Goal: Complete application form

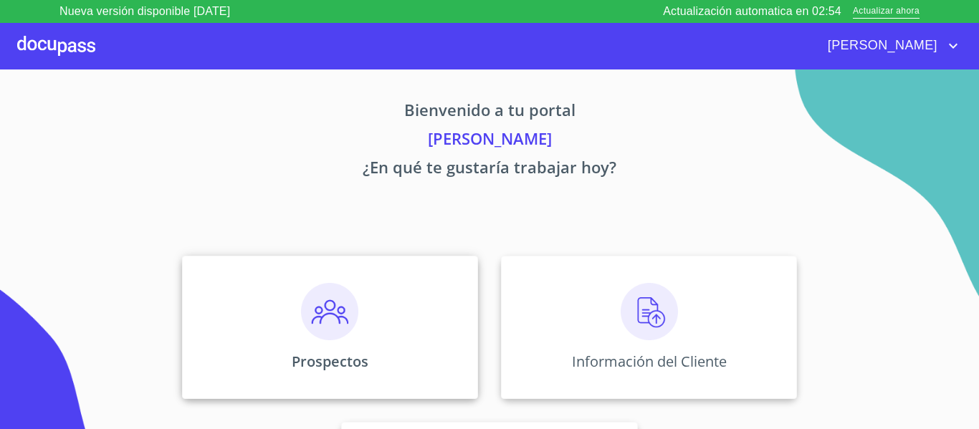
click at [320, 306] on img at bounding box center [329, 311] width 57 height 57
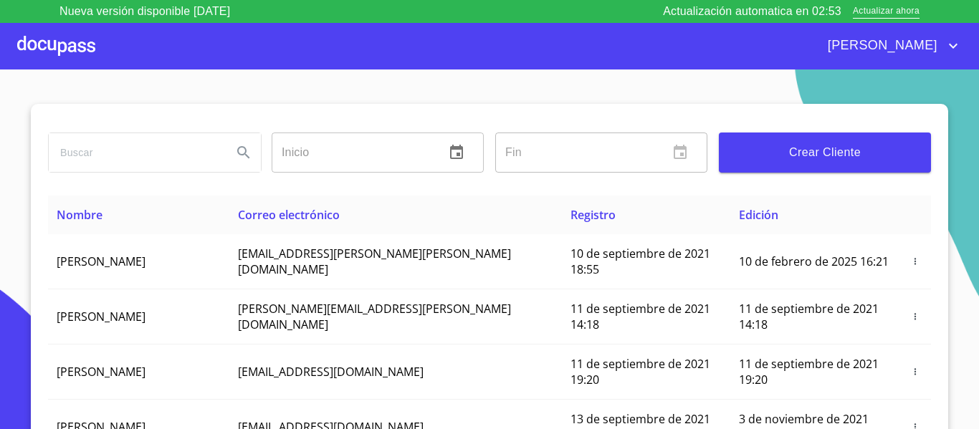
click at [803, 161] on span "Crear Cliente" at bounding box center [824, 153] width 189 height 20
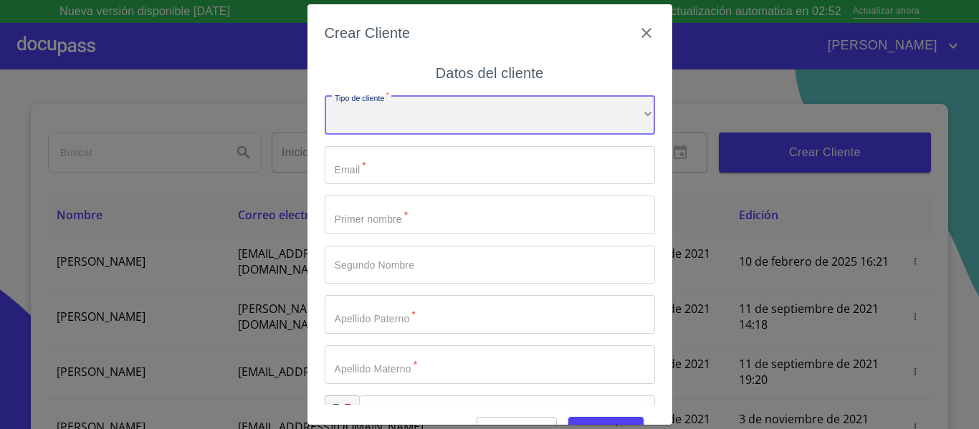
click at [454, 112] on div "​" at bounding box center [490, 115] width 330 height 39
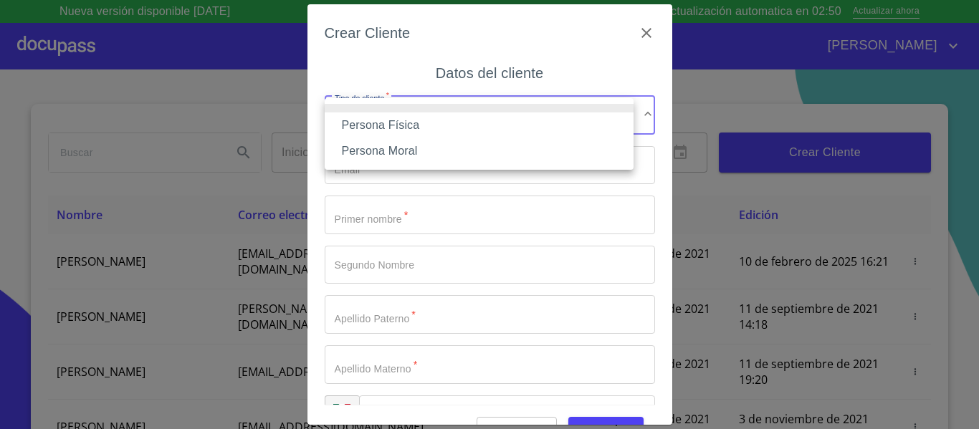
click at [411, 120] on li "Persona Física" at bounding box center [479, 126] width 309 height 26
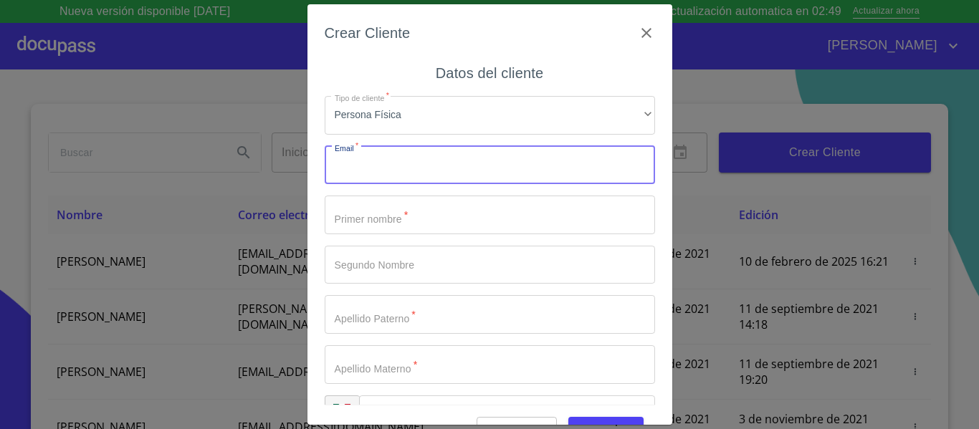
click at [396, 158] on input "Tipo de cliente   *" at bounding box center [490, 165] width 330 height 39
type input "olivasacosta198951@gmail.com"
click at [386, 213] on input "Tipo de cliente   *" at bounding box center [490, 215] width 330 height 39
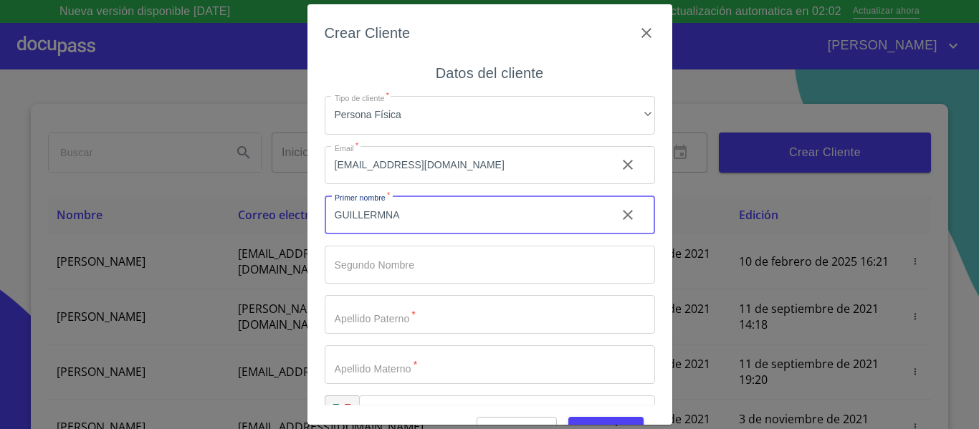
click at [386, 213] on input "GUILLERMNA" at bounding box center [465, 215] width 280 height 39
type input "[PERSON_NAME]"
click at [439, 273] on input "Tipo de cliente   *" at bounding box center [490, 265] width 330 height 39
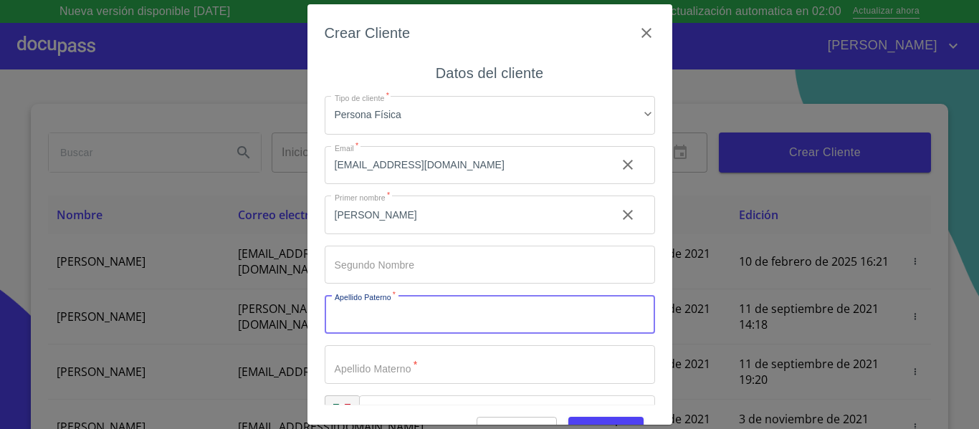
click at [425, 300] on input "Tipo de cliente   *" at bounding box center [490, 314] width 330 height 39
type input "ACOSTA"
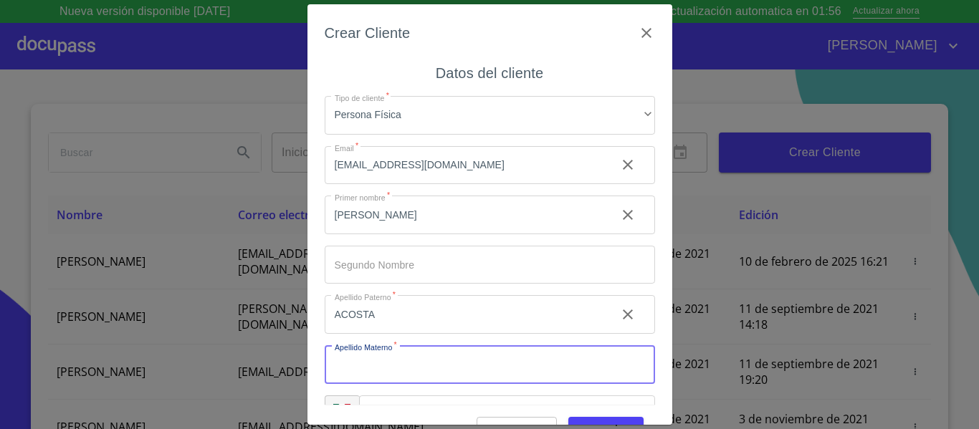
click at [411, 360] on input "Tipo de cliente   *" at bounding box center [490, 364] width 330 height 39
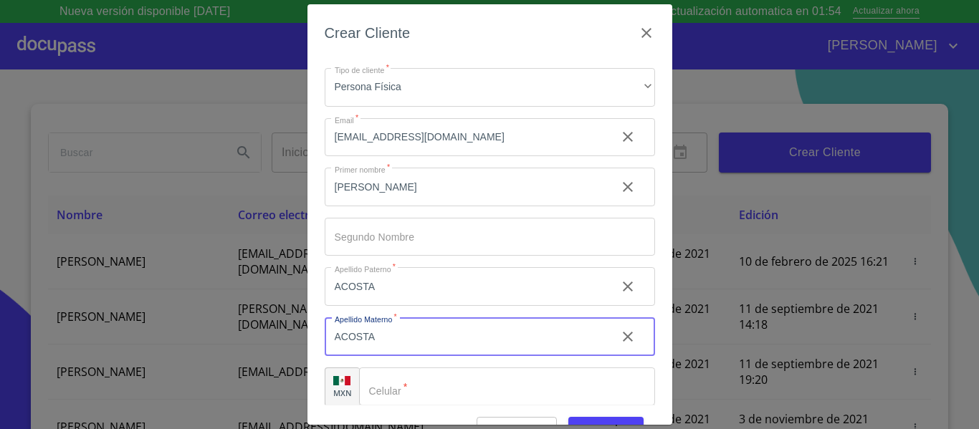
scroll to position [41, 0]
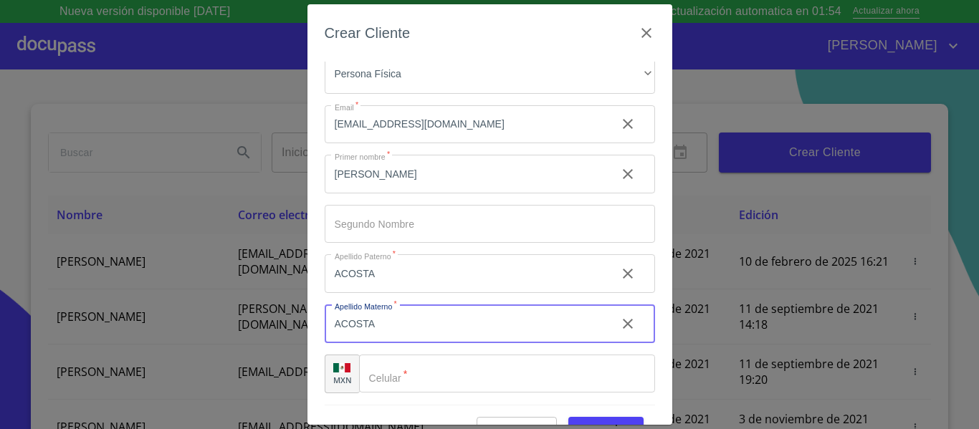
type input "ACOSTA"
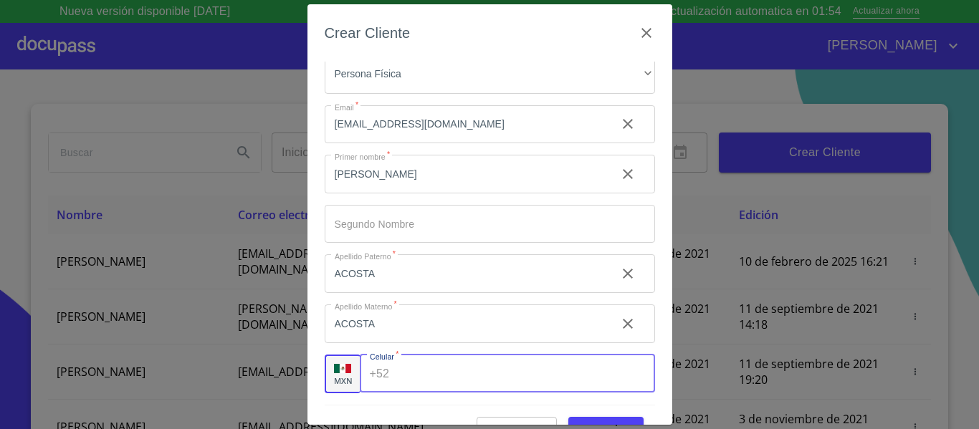
click at [411, 360] on input "Tipo de cliente   *" at bounding box center [524, 374] width 259 height 39
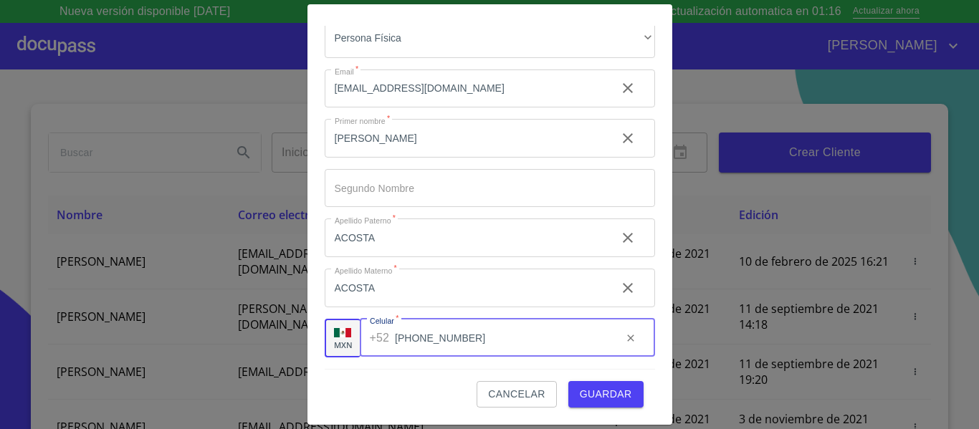
type input "[PHONE_NUMBER]"
click at [616, 395] on span "Guardar" at bounding box center [606, 395] width 52 height 18
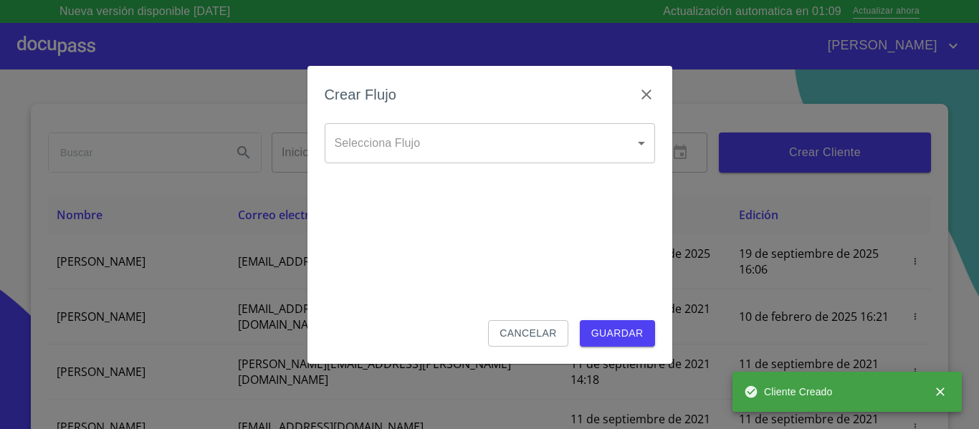
click at [648, 146] on body "Nueva versión disponible 4.02.07 Actualización automatica en 01:09 Actualizar a…" at bounding box center [489, 214] width 979 height 429
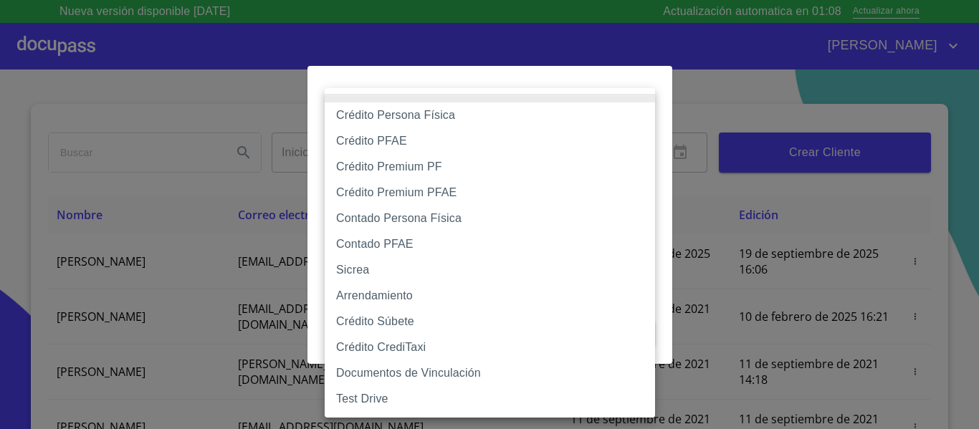
click at [392, 123] on li "Crédito Persona Física" at bounding box center [490, 116] width 330 height 26
type input "6009fb3c7d1714eb8809aa97"
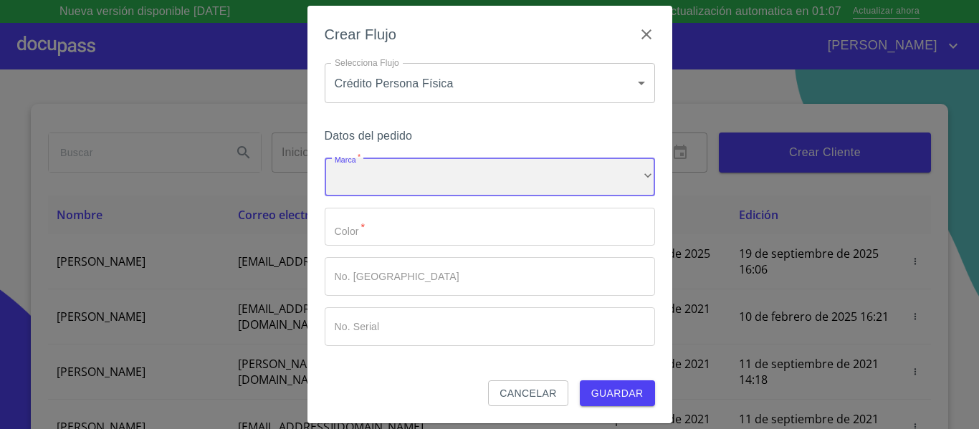
click at [409, 177] on div "​" at bounding box center [490, 177] width 330 height 39
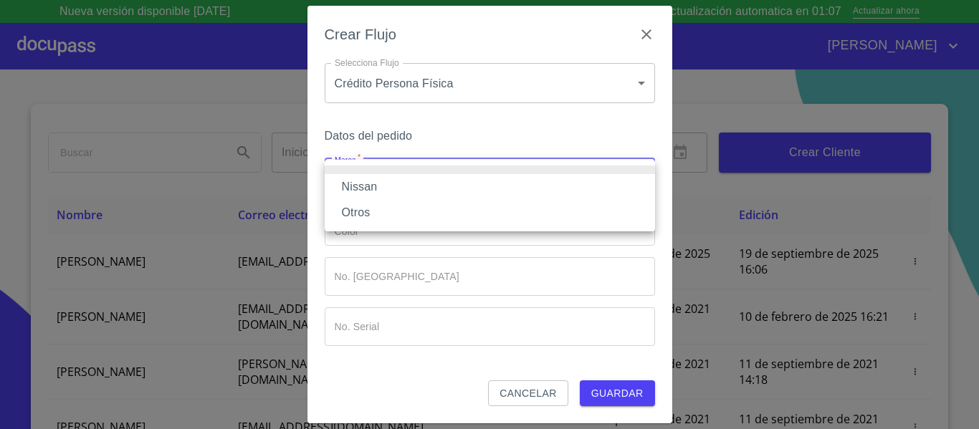
click at [365, 178] on li "Nissan" at bounding box center [490, 187] width 330 height 26
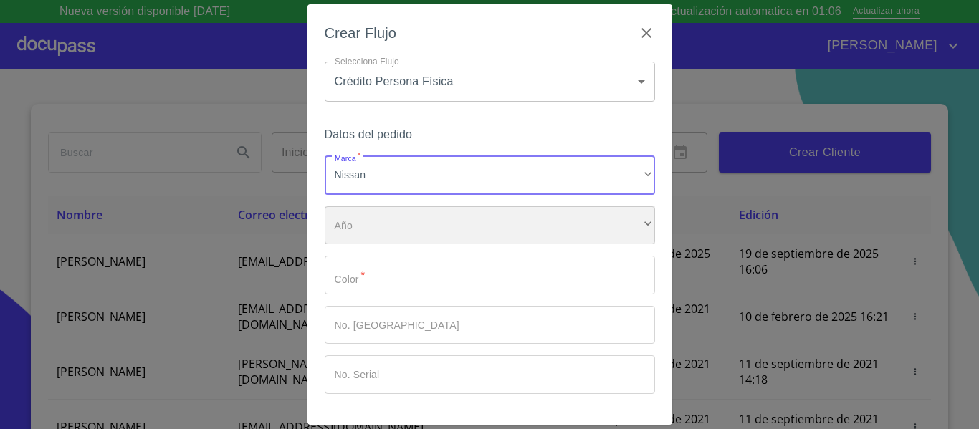
click at [368, 210] on div "​" at bounding box center [490, 225] width 330 height 39
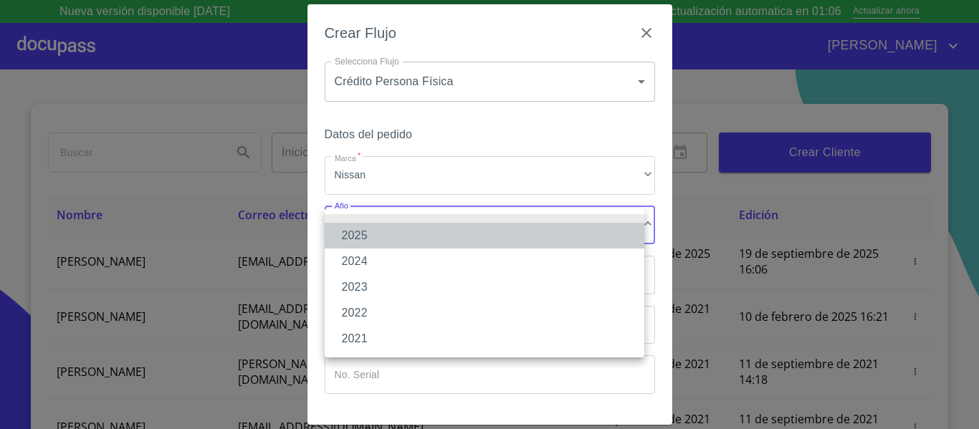
click at [361, 242] on li "2025" at bounding box center [485, 236] width 320 height 26
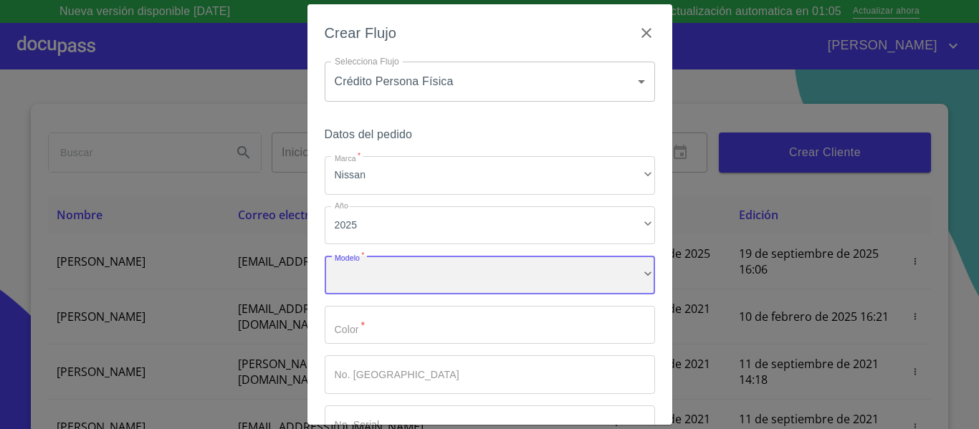
click at [376, 267] on div "​" at bounding box center [490, 275] width 330 height 39
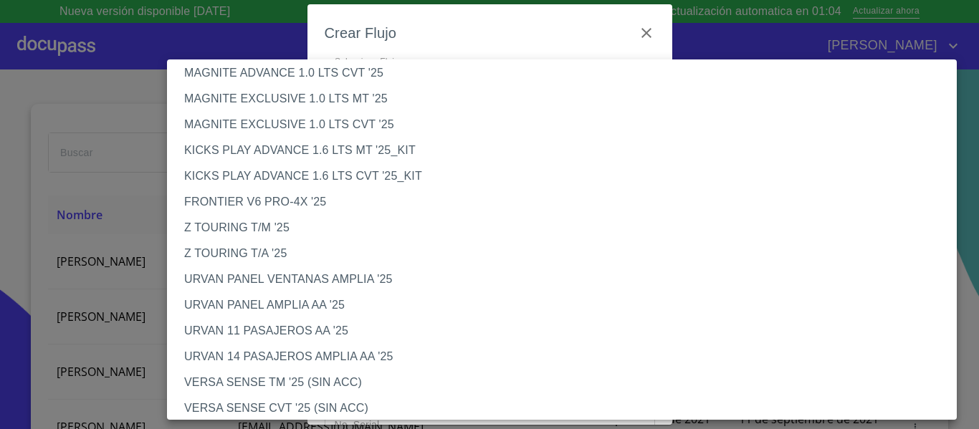
scroll to position [287, 0]
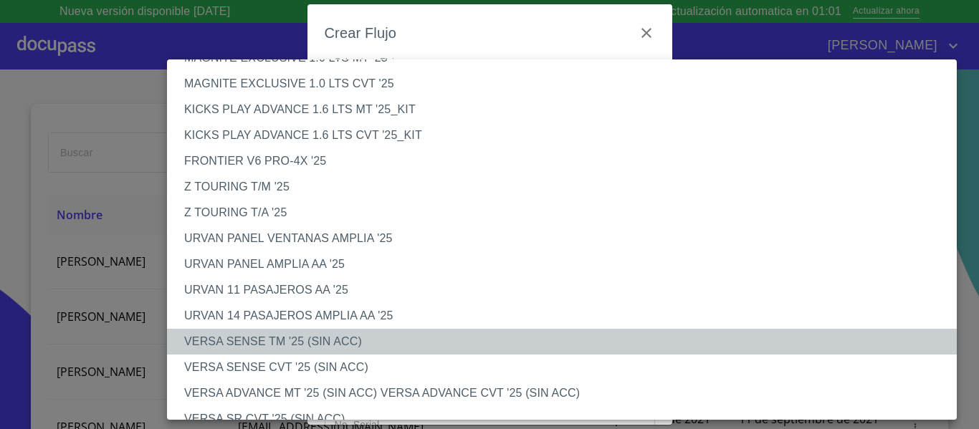
click at [276, 344] on li "VERSA SENSE TM '25 (SIN ACC)" at bounding box center [567, 342] width 801 height 26
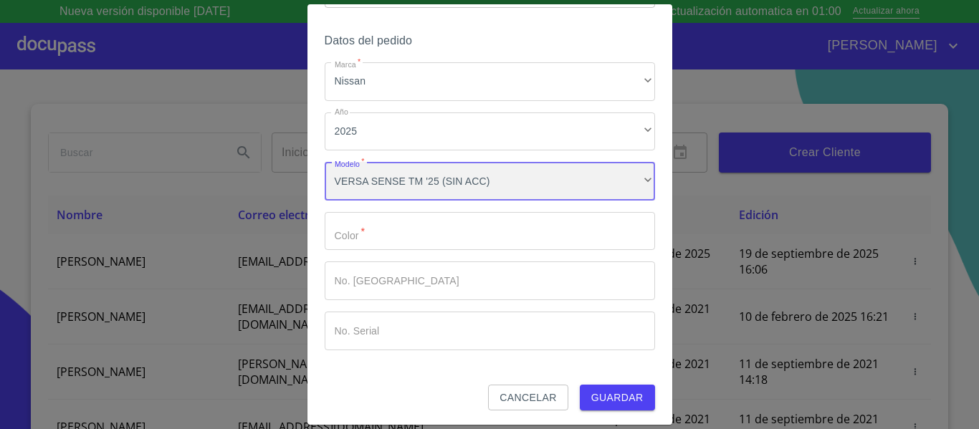
scroll to position [97, 0]
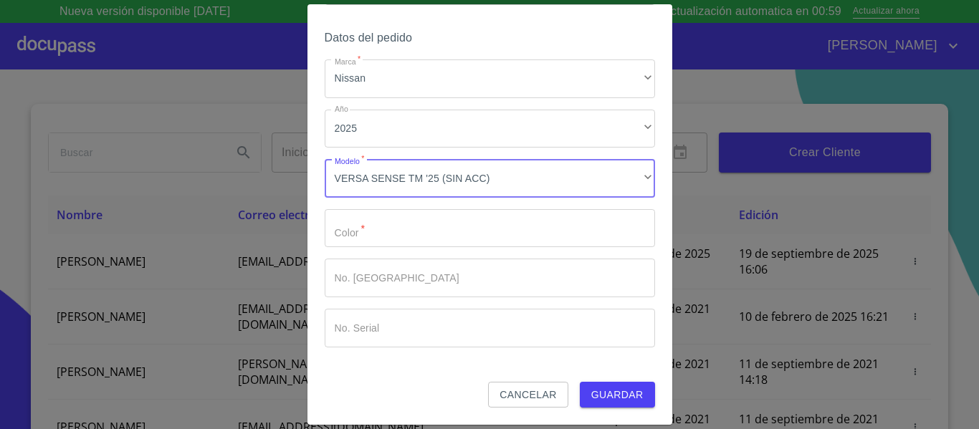
click at [340, 235] on input "Marca   *" at bounding box center [490, 228] width 330 height 39
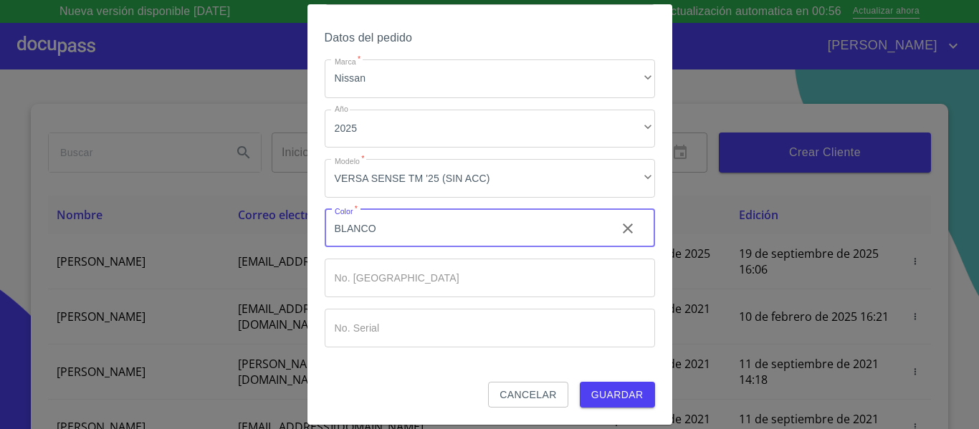
type input "BLANCO"
click at [521, 293] on input "Marca   *" at bounding box center [490, 278] width 330 height 39
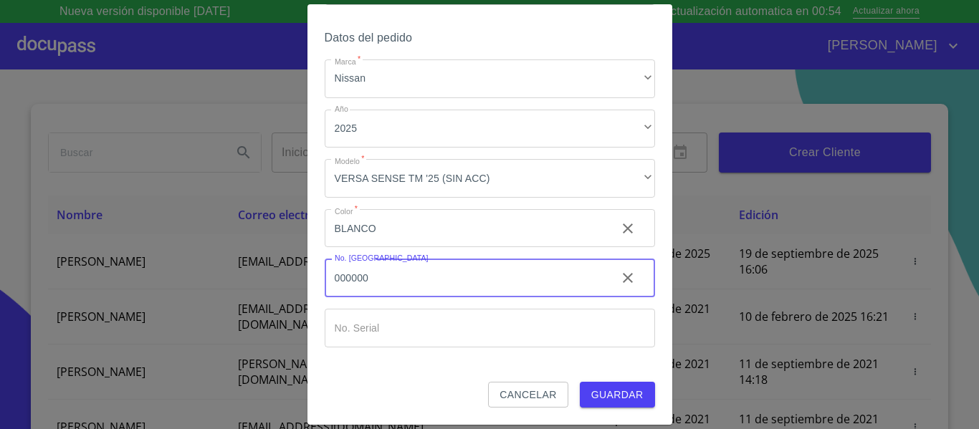
type input "000000"
click at [475, 325] on input "Marca   *" at bounding box center [490, 328] width 330 height 39
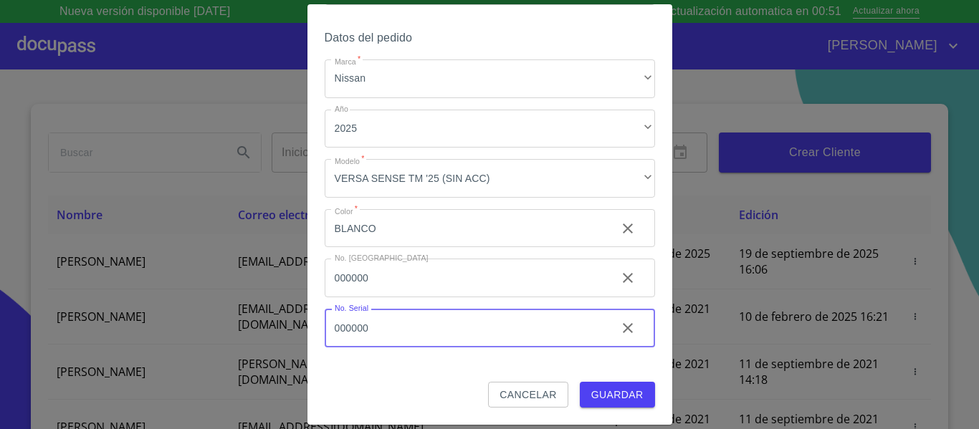
type input "000000"
click at [580, 400] on button "Guardar" at bounding box center [617, 395] width 75 height 27
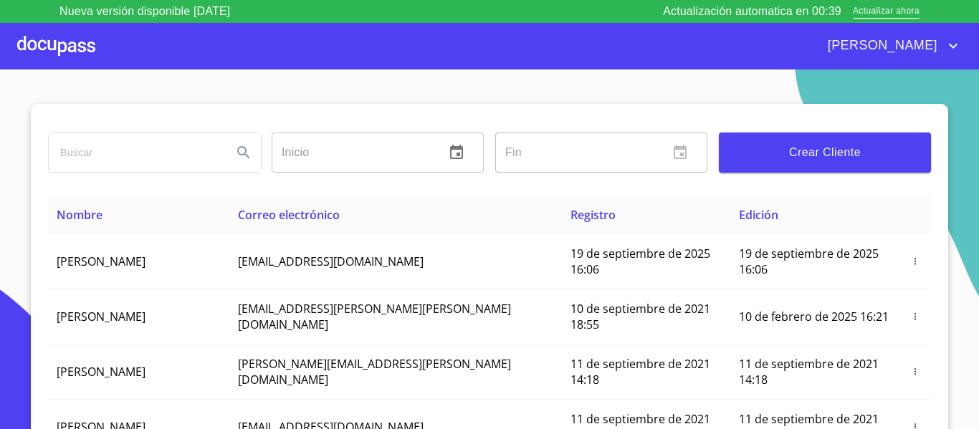
click at [81, 47] on div at bounding box center [56, 46] width 78 height 46
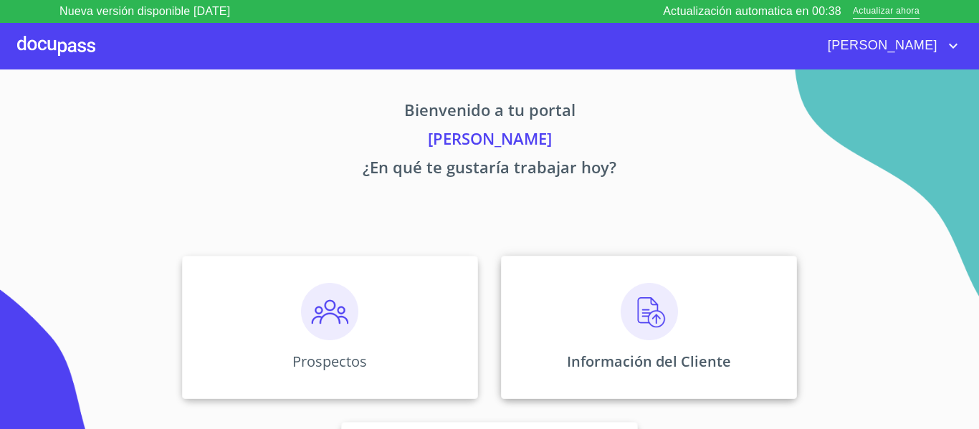
click at [624, 309] on img at bounding box center [649, 311] width 57 height 57
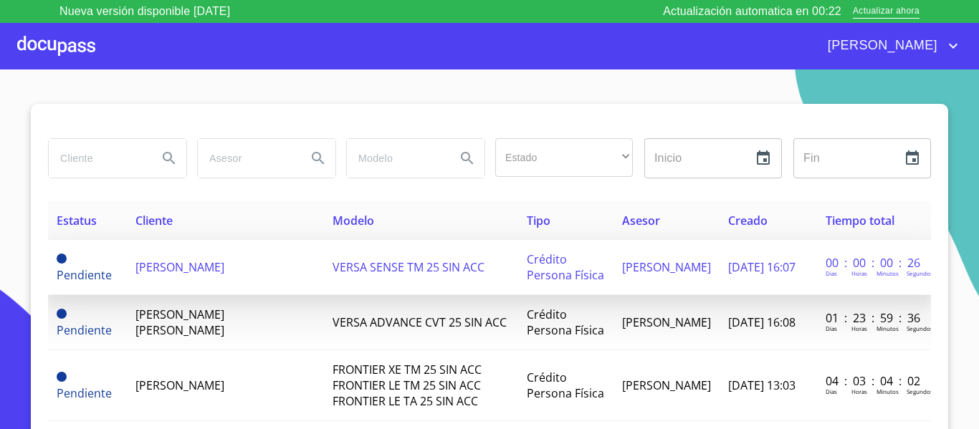
click at [171, 259] on span "[PERSON_NAME]" at bounding box center [179, 267] width 89 height 16
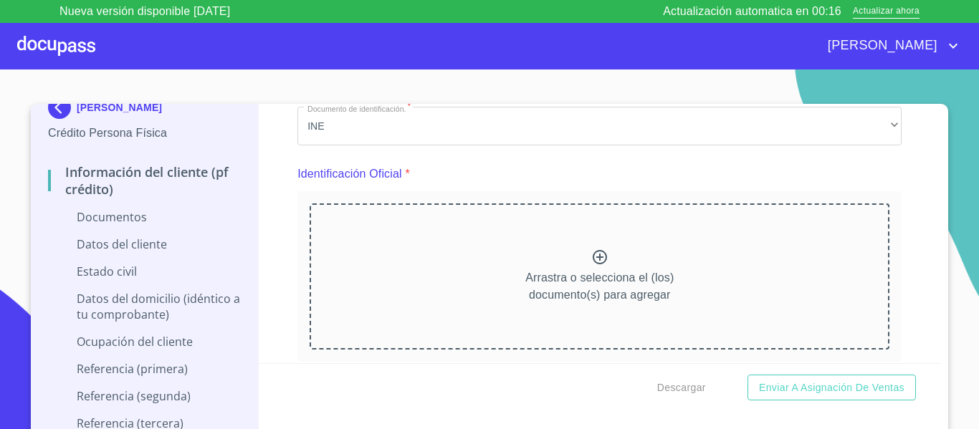
scroll to position [143, 0]
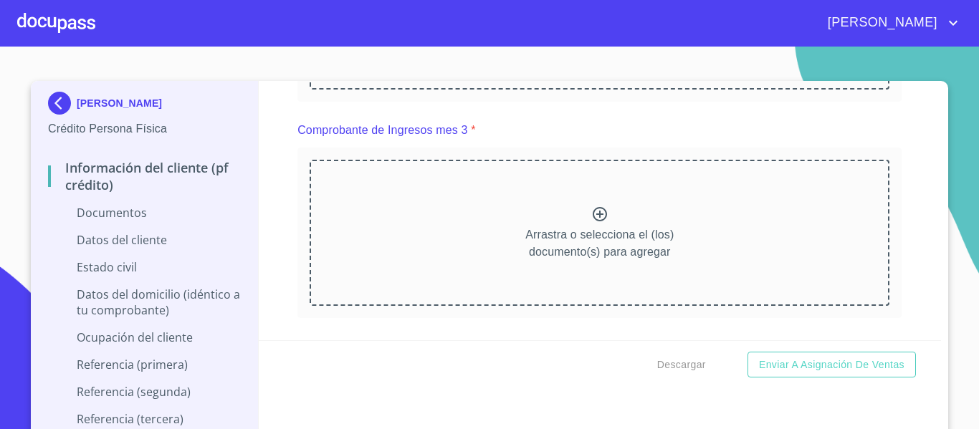
scroll to position [1147, 0]
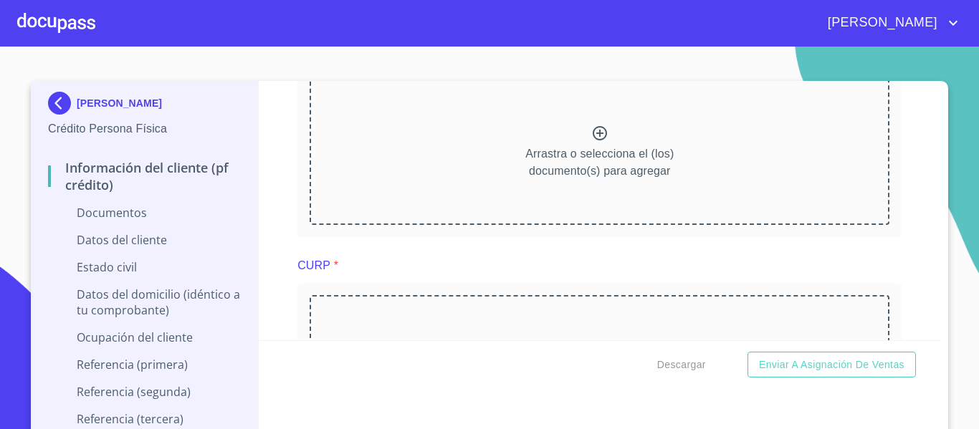
click at [276, 244] on div "Información del cliente (PF crédito) Documentos Documento de identificación.   …" at bounding box center [600, 210] width 683 height 259
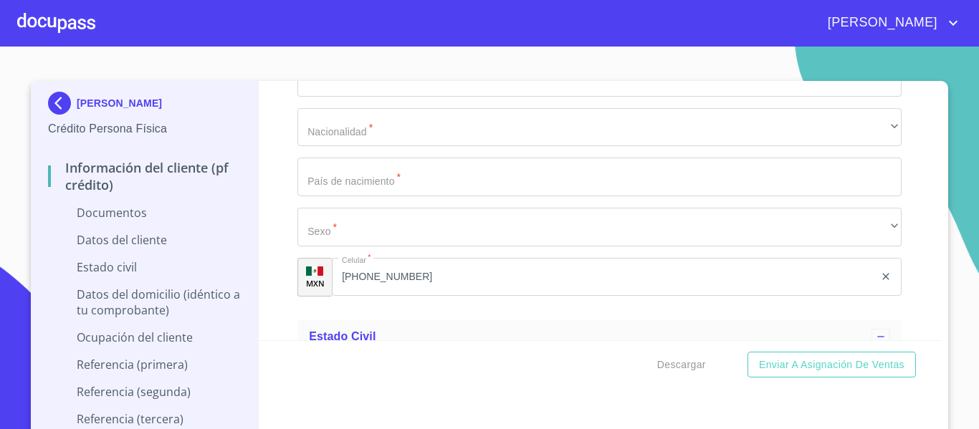
scroll to position [3369, 0]
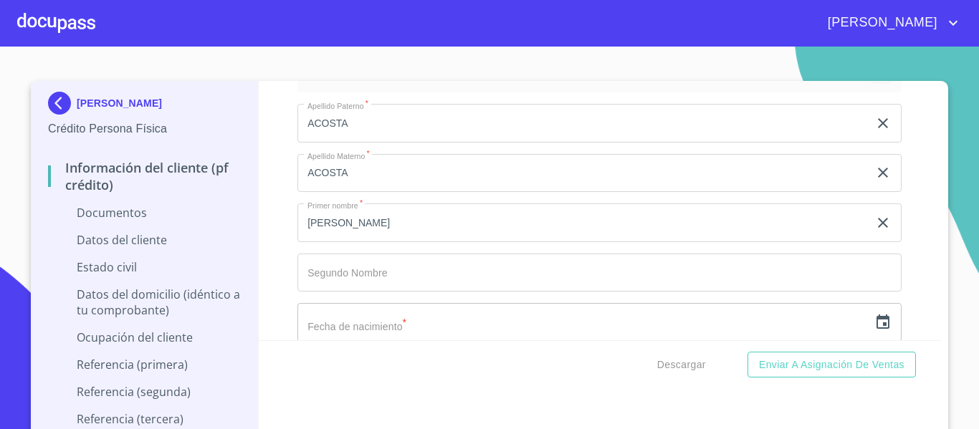
click at [286, 208] on div "Información del cliente (PF crédito) Documentos Documento de identificación.   …" at bounding box center [600, 210] width 683 height 259
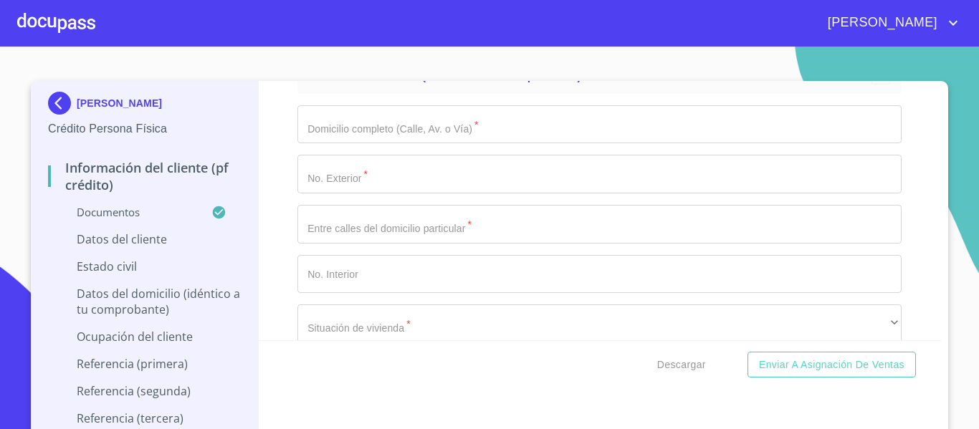
scroll to position [4516, 0]
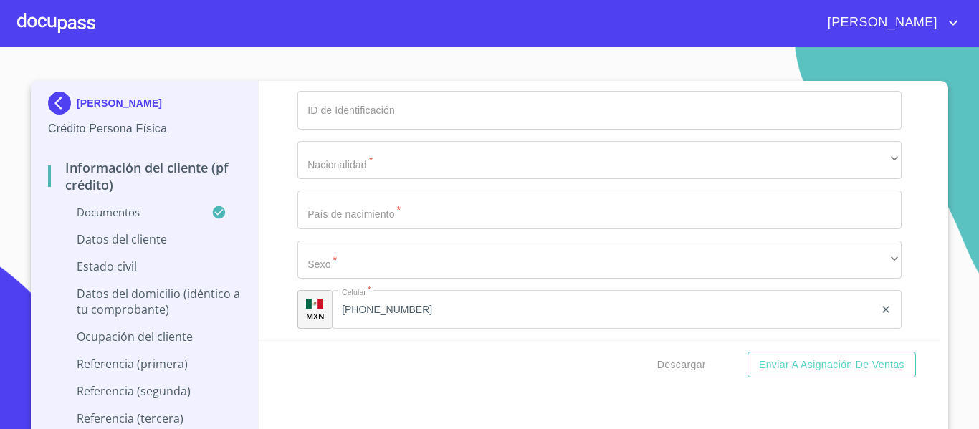
click at [272, 247] on div "Información del cliente (PF crédito) Documentos Documento de identificación.   …" at bounding box center [600, 210] width 683 height 259
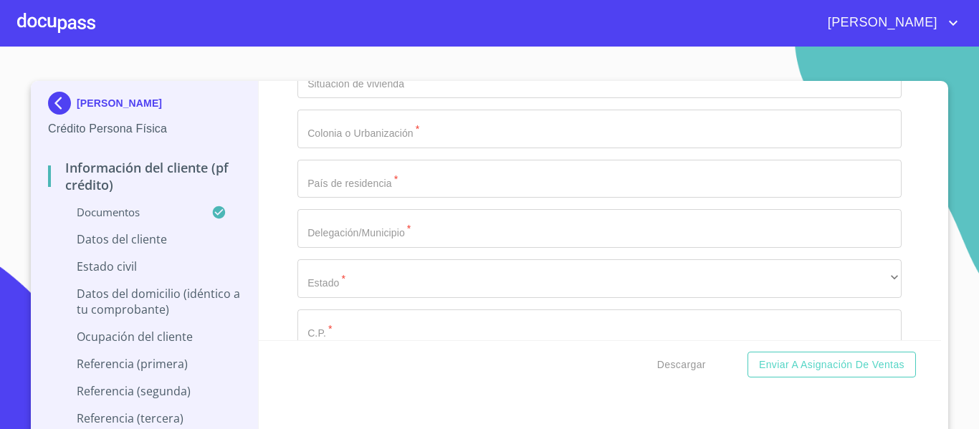
scroll to position [5233, 0]
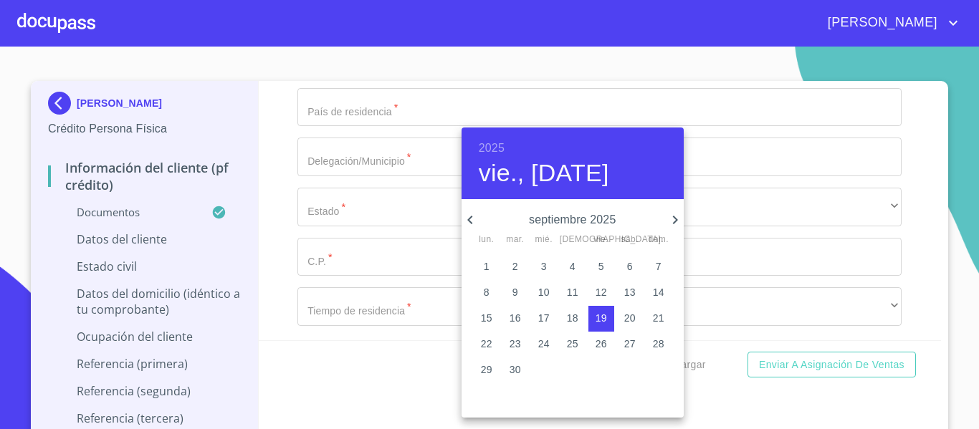
click at [504, 151] on h6 "2025" at bounding box center [492, 148] width 26 height 20
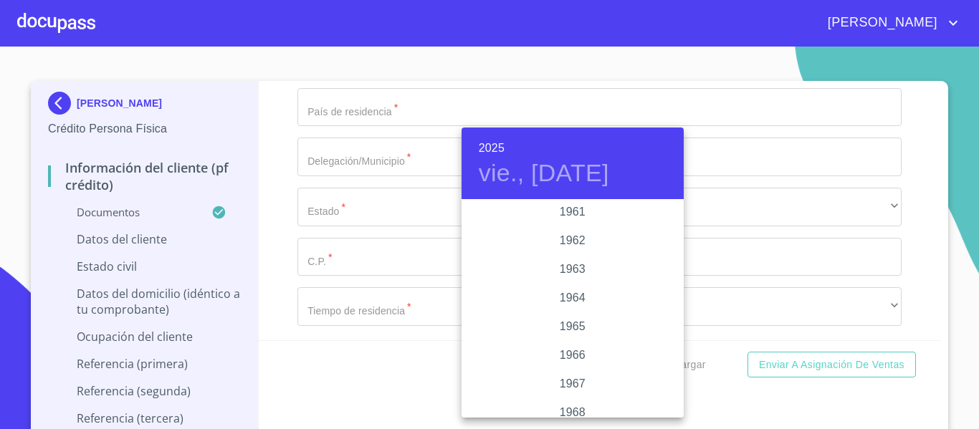
scroll to position [1061, 0]
click at [578, 295] on div "1965" at bounding box center [573, 301] width 222 height 29
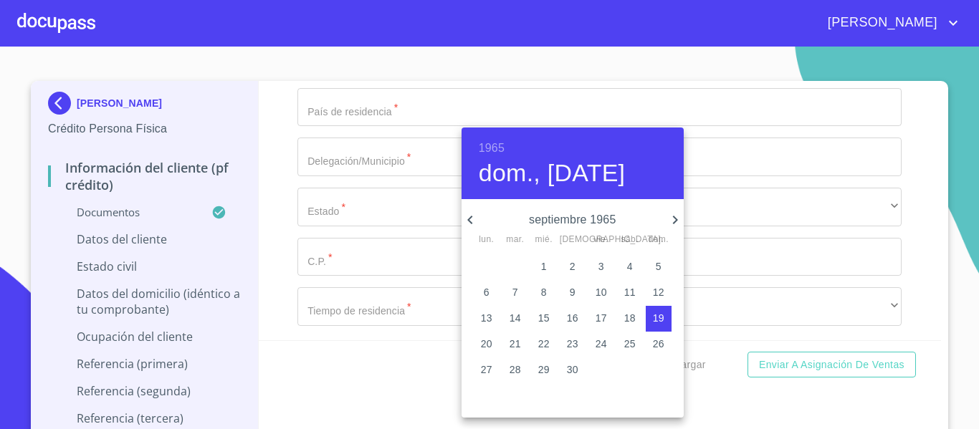
click at [470, 223] on icon "button" at bounding box center [470, 219] width 17 height 17
click at [660, 342] on p "23" at bounding box center [658, 344] width 11 height 14
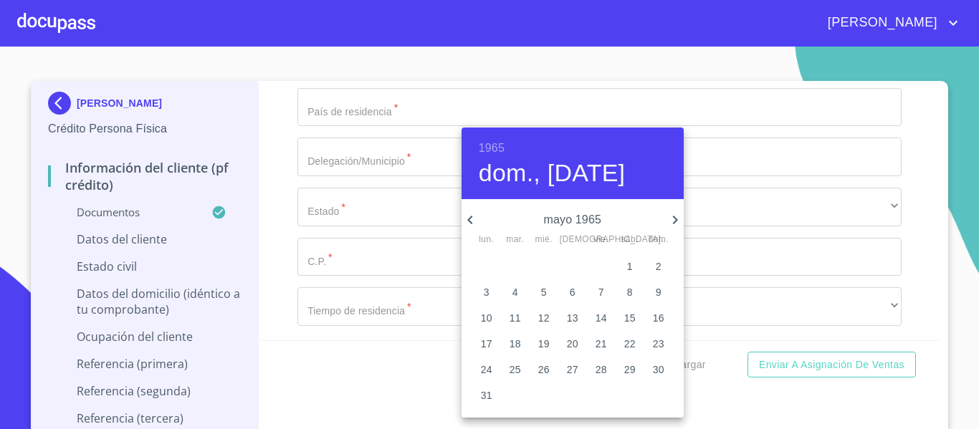
type input "23 de may. de 1965"
click at [272, 288] on div at bounding box center [489, 214] width 979 height 429
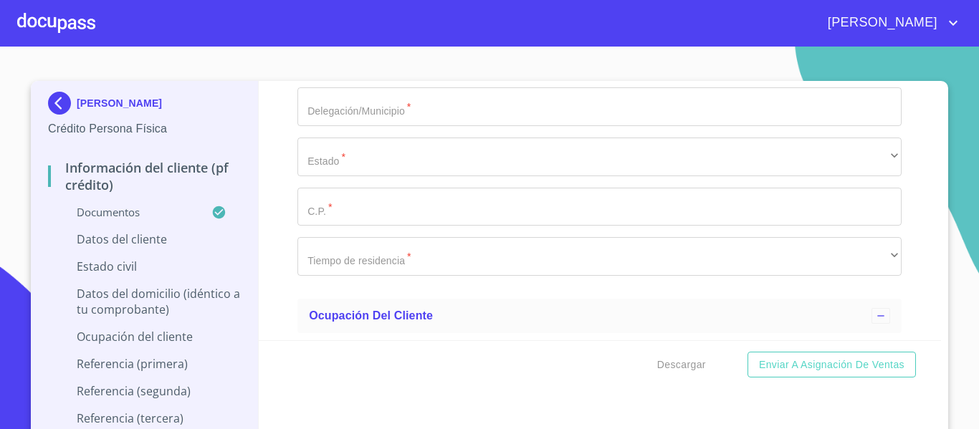
scroll to position [5304, 0]
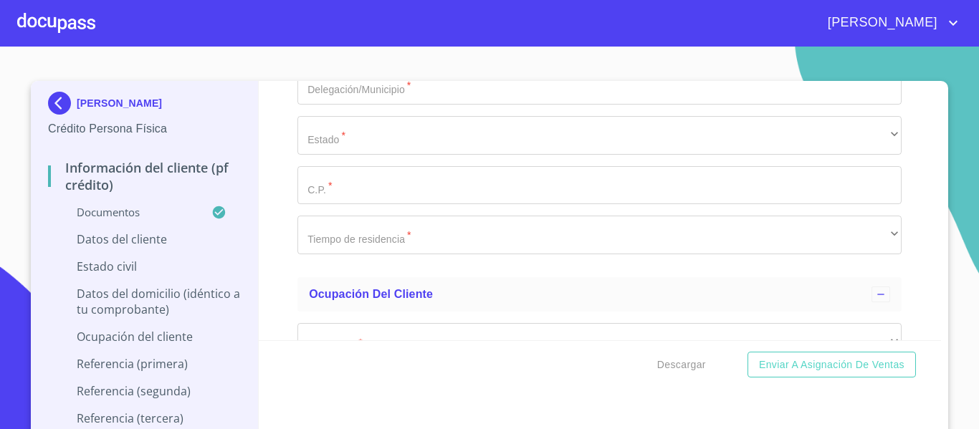
type input "AOAG650523"
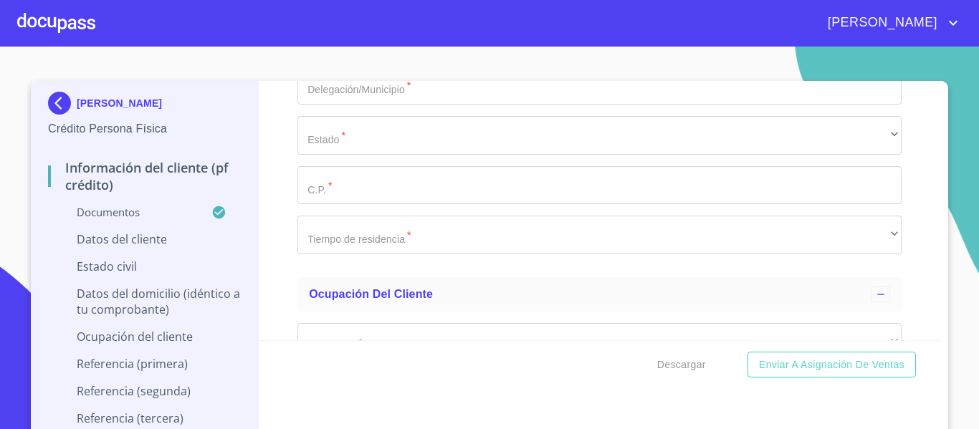
paste input "AOAG650523"
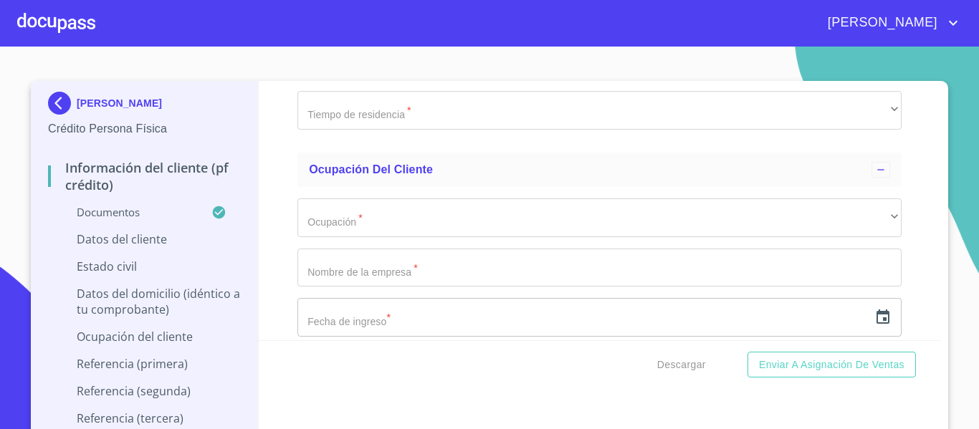
scroll to position [5448, 0]
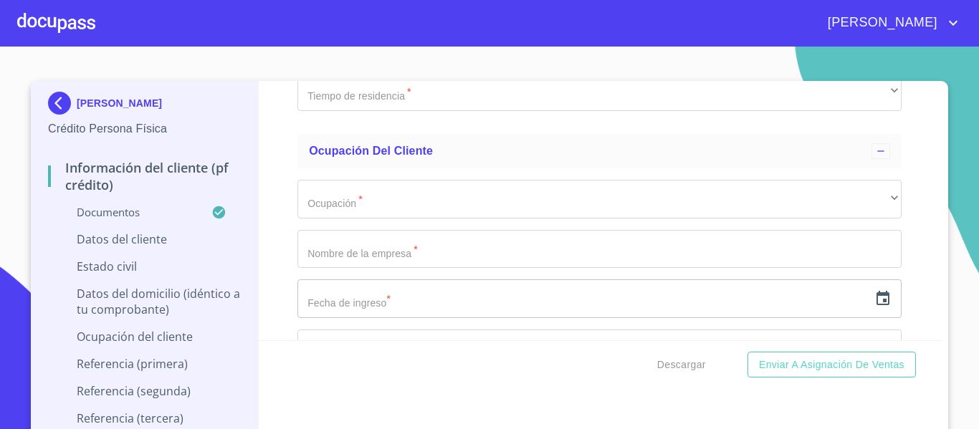
type input "AOAG650523MJCCCL02"
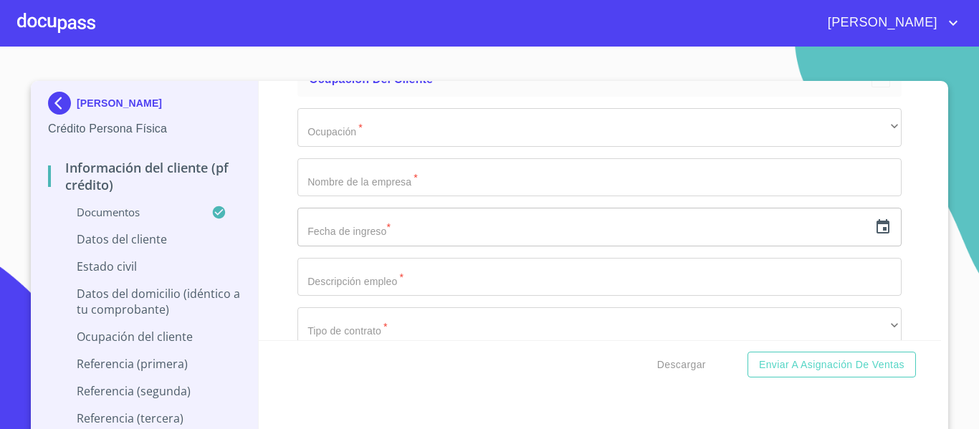
type input "2305663427"
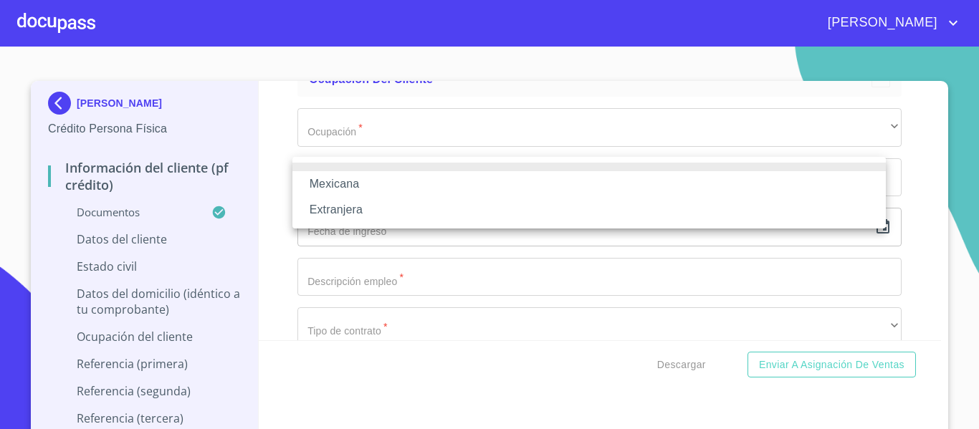
click at [355, 184] on li "Mexicana" at bounding box center [589, 184] width 594 height 26
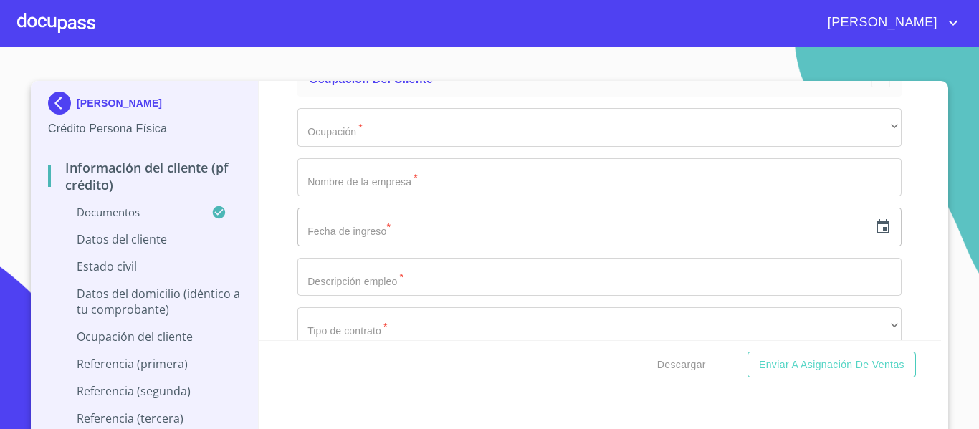
scroll to position [5591, 0]
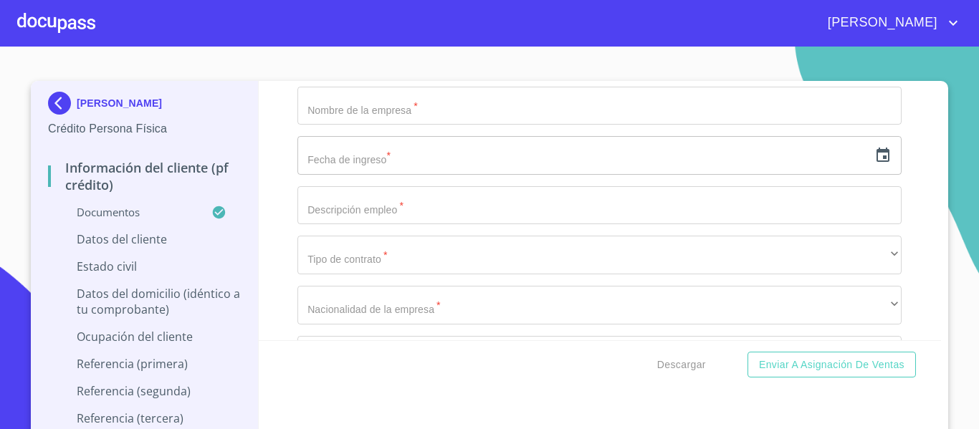
type input "[GEOGRAPHIC_DATA]"
click at [267, 211] on div "Información del cliente (PF crédito) Documentos Documento de identificación.   …" at bounding box center [600, 210] width 683 height 259
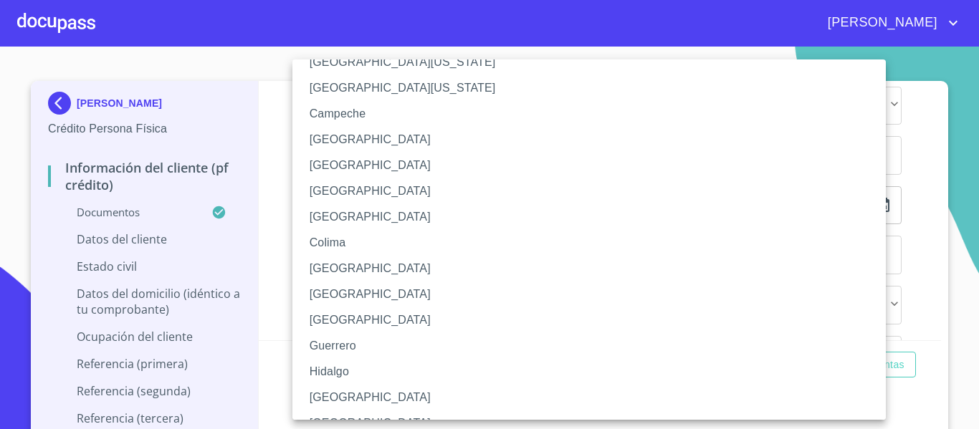
scroll to position [72, 0]
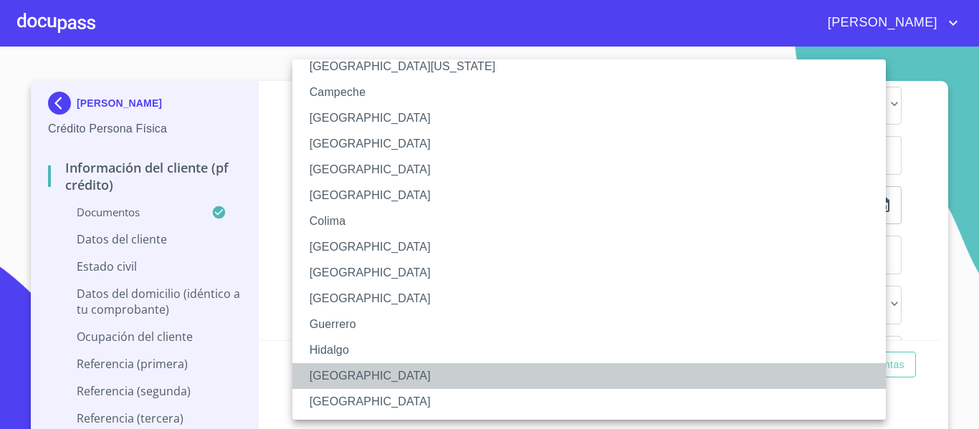
click at [341, 372] on li "[GEOGRAPHIC_DATA]" at bounding box center [594, 376] width 604 height 26
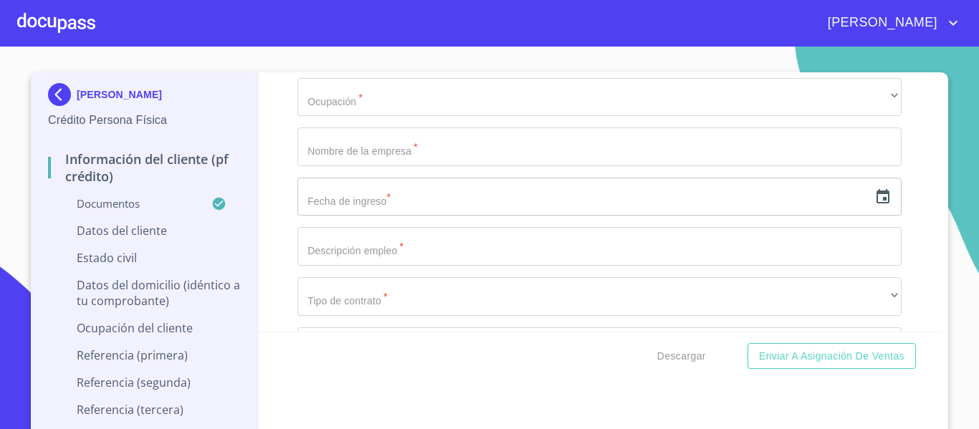
scroll to position [16, 0]
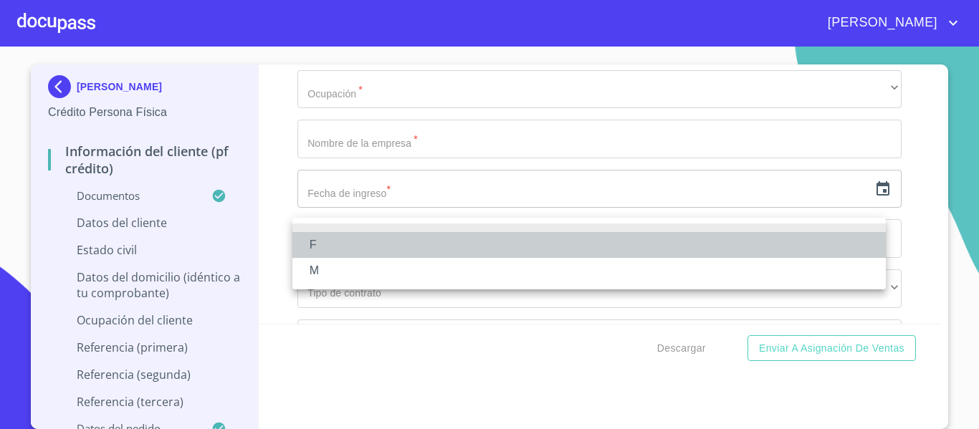
click at [316, 234] on li "F" at bounding box center [589, 245] width 594 height 26
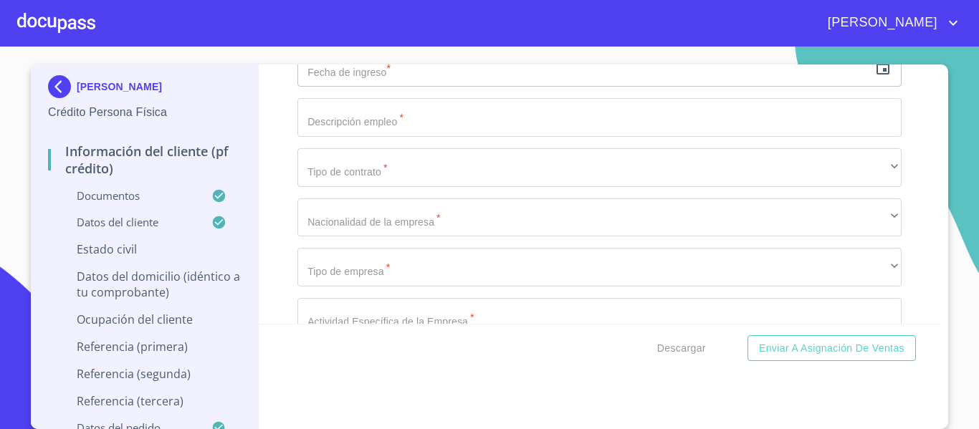
scroll to position [5734, 0]
